Goal: Task Accomplishment & Management: Use online tool/utility

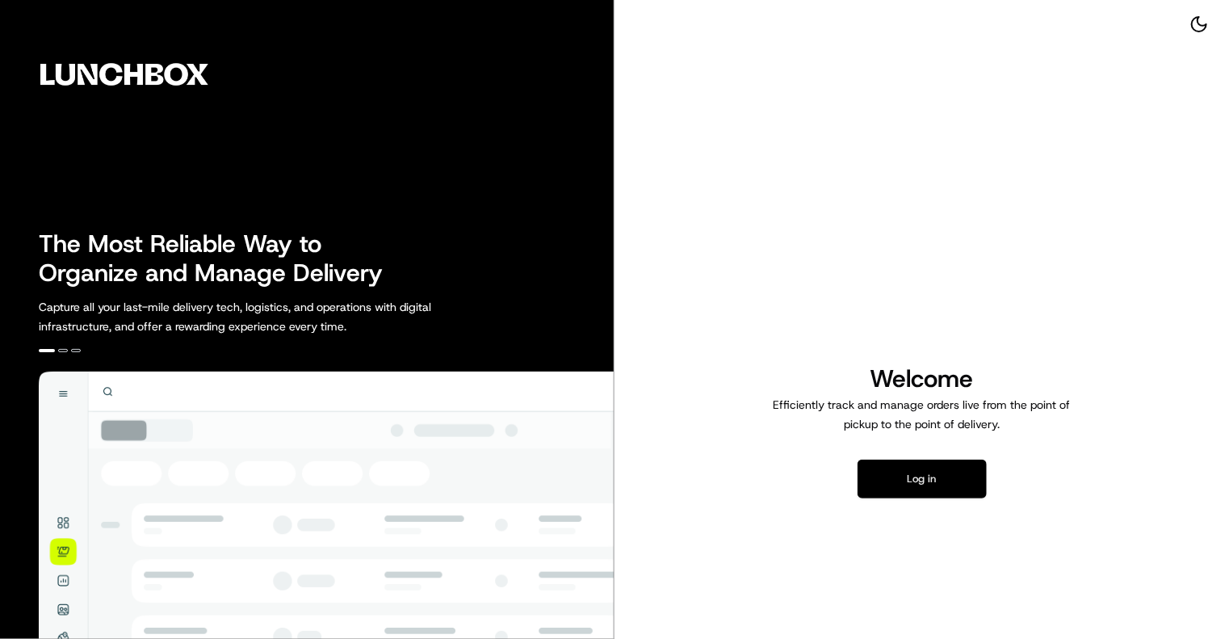
click at [928, 471] on button "Log in" at bounding box center [921, 478] width 129 height 39
